Goal: Transaction & Acquisition: Purchase product/service

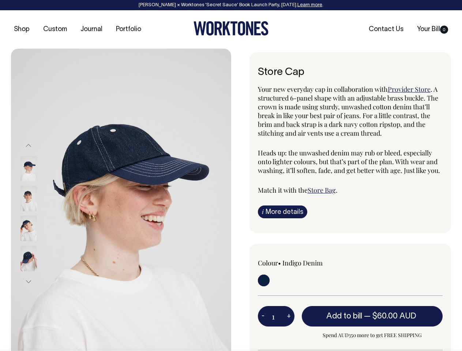
click at [121, 200] on img at bounding box center [121, 214] width 220 height 330
click at [38, 214] on div at bounding box center [38, 229] width 37 height 30
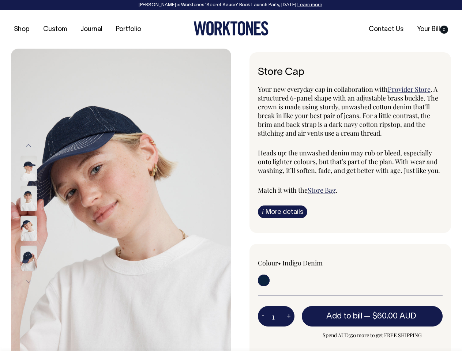
click at [29, 146] on button "Previous" at bounding box center [28, 146] width 11 height 16
click at [38, 244] on div at bounding box center [38, 259] width 37 height 30
click at [29, 282] on button "Next" at bounding box center [28, 282] width 11 height 16
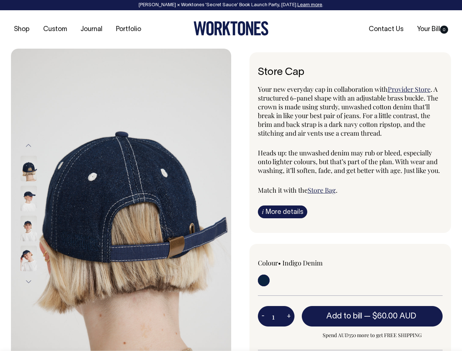
click at [263, 316] on button "-" at bounding box center [263, 316] width 10 height 15
click at [289, 316] on button "+" at bounding box center [288, 316] width 11 height 15
type input "2"
click at [373, 316] on span "— $60.00 AUD" at bounding box center [391, 316] width 54 height 7
